Goal: Navigation & Orientation: Find specific page/section

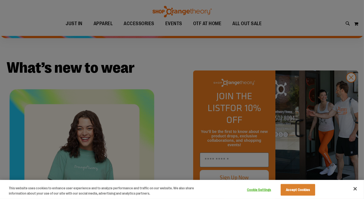
scroll to position [150, 0]
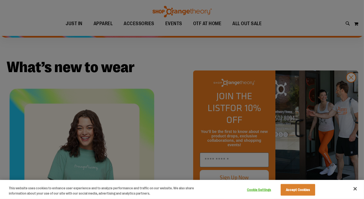
click at [349, 90] on div at bounding box center [182, 99] width 364 height 199
click at [294, 189] on button "Accept Cookies" at bounding box center [298, 190] width 35 height 12
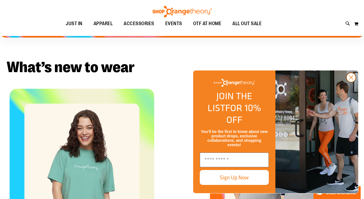
click at [351, 80] on icon "Close dialog" at bounding box center [352, 78] width 4 height 4
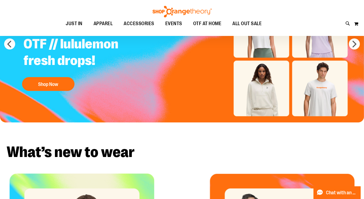
scroll to position [63, 0]
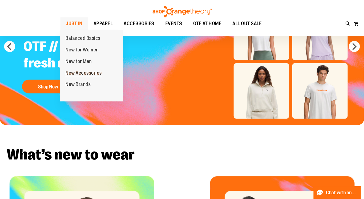
click at [78, 69] on link "New Accessories" at bounding box center [84, 73] width 48 height 12
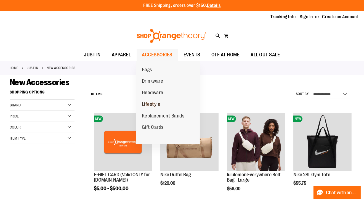
click at [156, 102] on span "Lifestyle" at bounding box center [151, 104] width 19 height 7
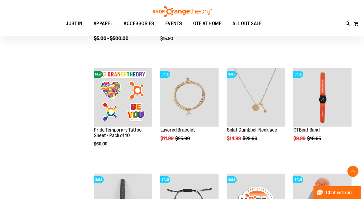
scroll to position [151, 0]
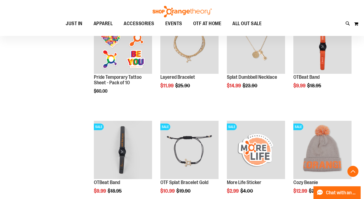
scroll to position [223, 0]
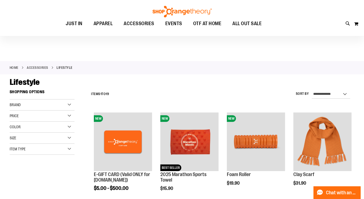
drag, startPoint x: 367, startPoint y: 19, endPoint x: 368, endPoint y: 28, distance: 9.2
click at [364, 28] on html "Skip to Content The store will not work correctly when cookies are disabled. FR…" at bounding box center [182, 99] width 364 height 199
